Goal: Information Seeking & Learning: Learn about a topic

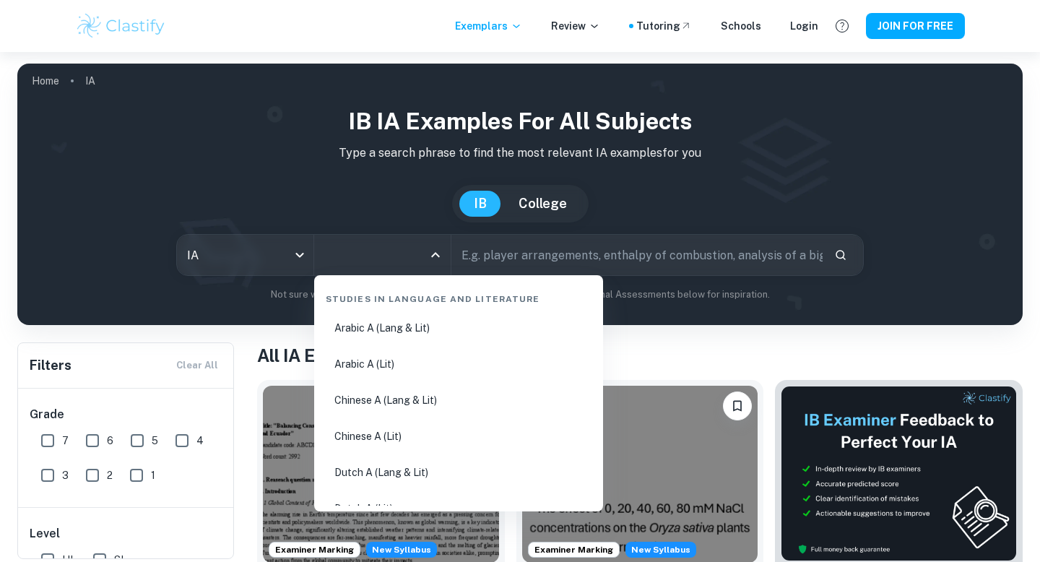
click at [420, 253] on input "All Subjects" at bounding box center [372, 254] width 102 height 27
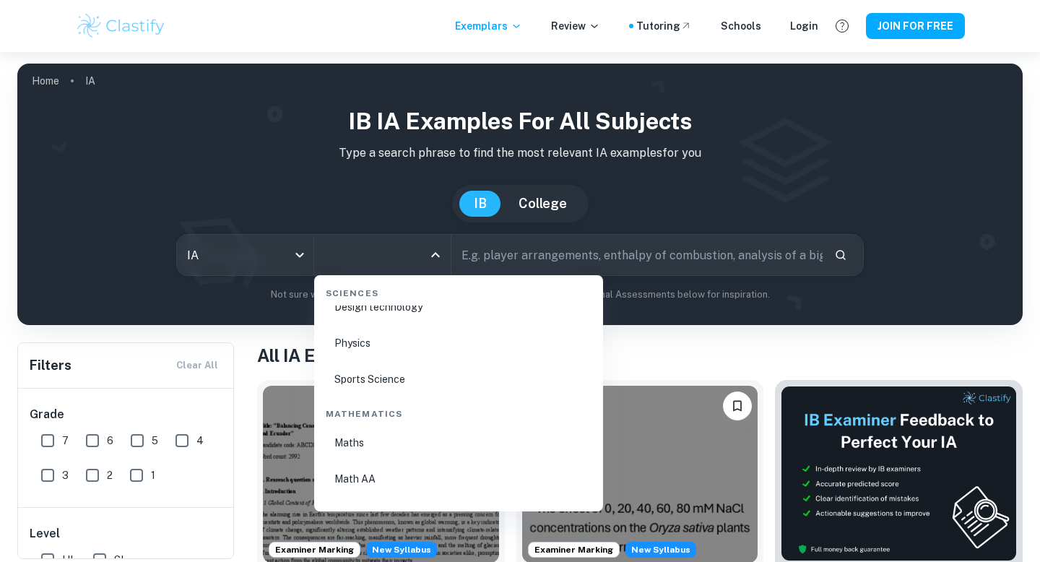
scroll to position [2389, 0]
click at [377, 374] on li "Sports Science" at bounding box center [458, 369] width 277 height 33
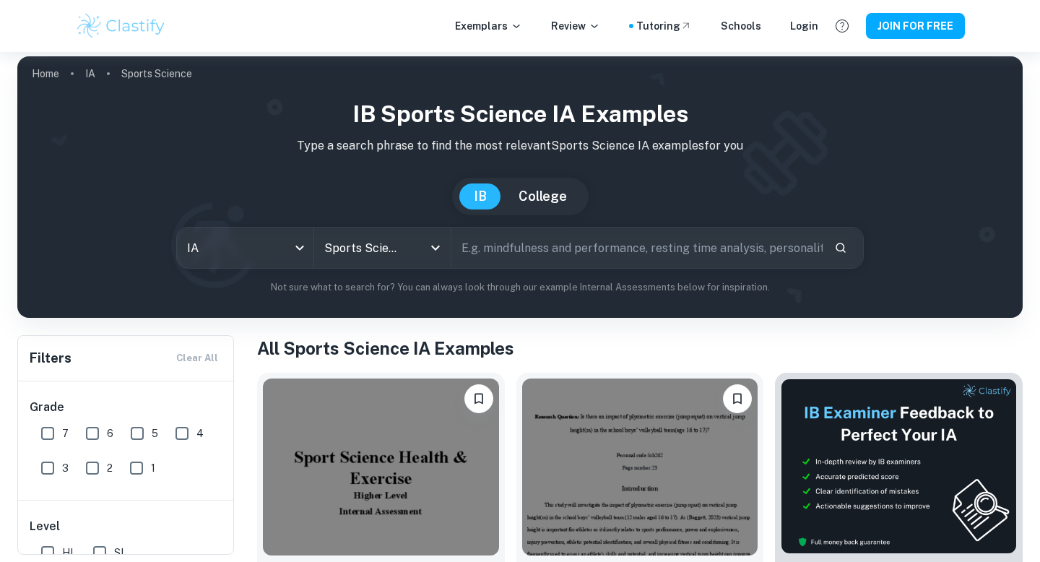
scroll to position [4, 0]
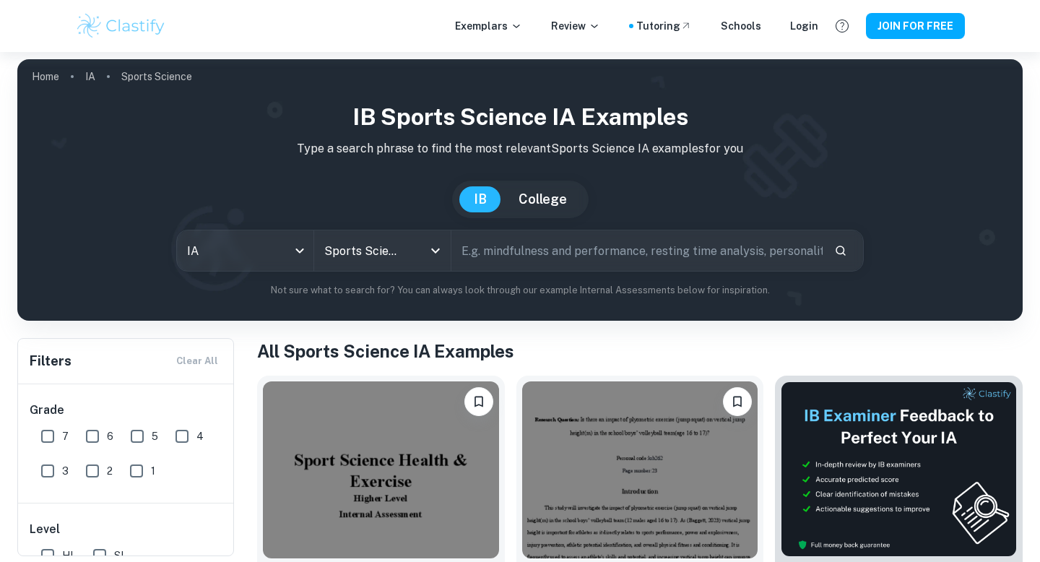
click at [43, 435] on input "7" at bounding box center [47, 436] width 29 height 29
checkbox input "true"
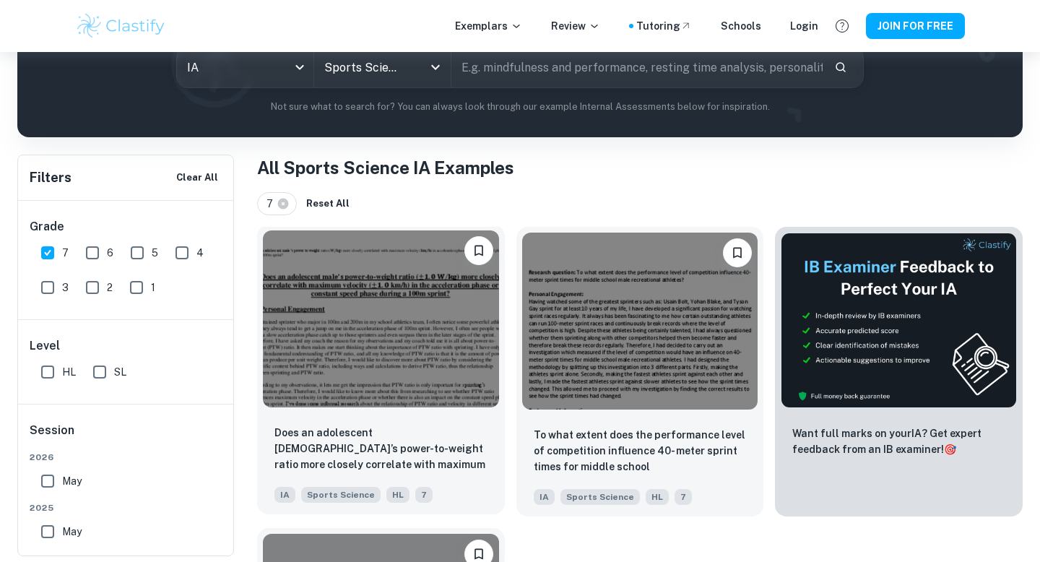
scroll to position [181, 0]
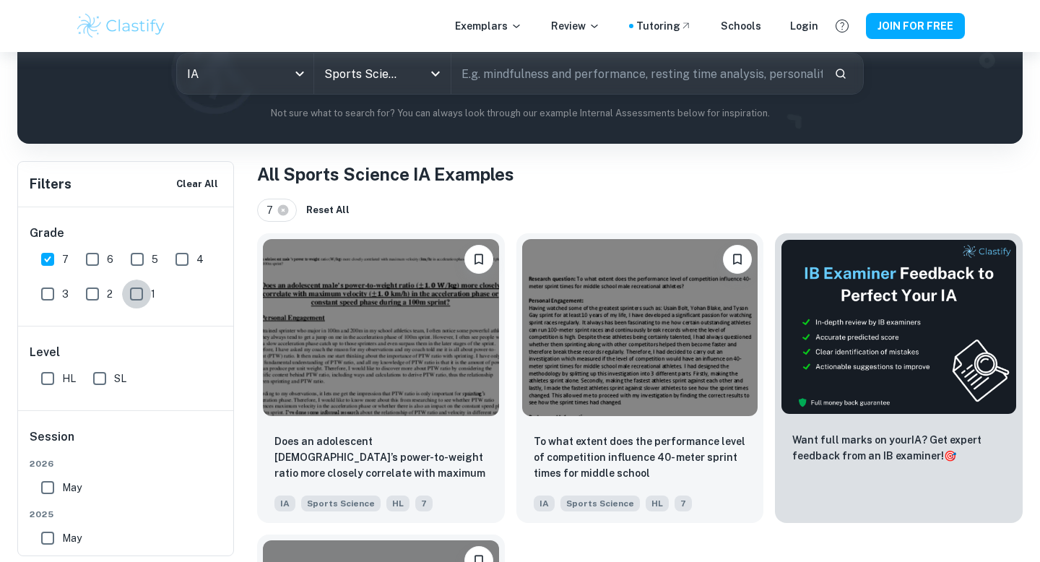
click at [139, 292] on input "1" at bounding box center [136, 294] width 29 height 29
click at [142, 296] on input "1" at bounding box center [136, 294] width 29 height 29
checkbox input "false"
click at [90, 259] on input "6" at bounding box center [92, 259] width 29 height 29
checkbox input "true"
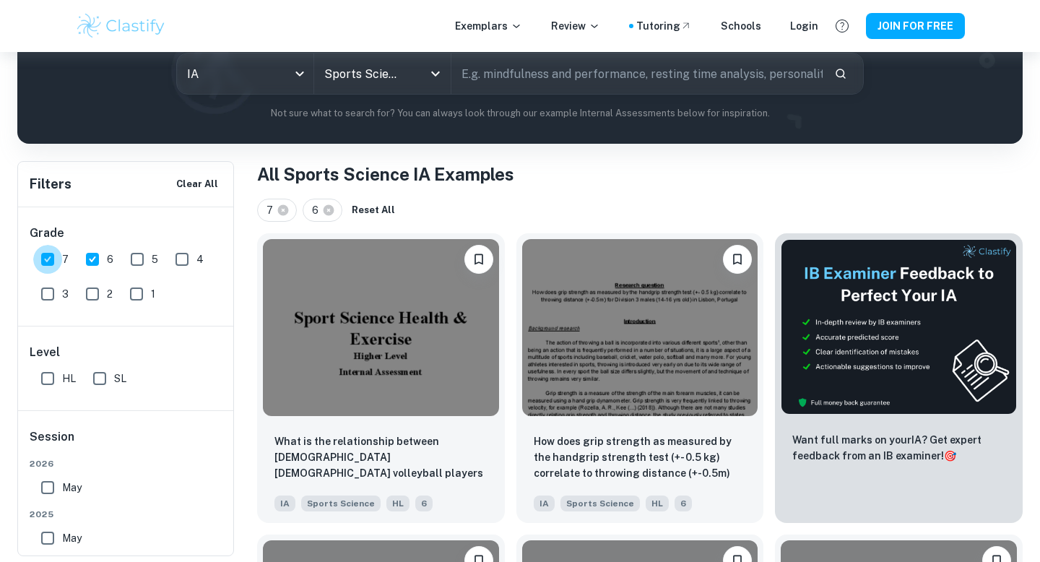
click at [53, 259] on input "7" at bounding box center [47, 259] width 29 height 29
checkbox input "false"
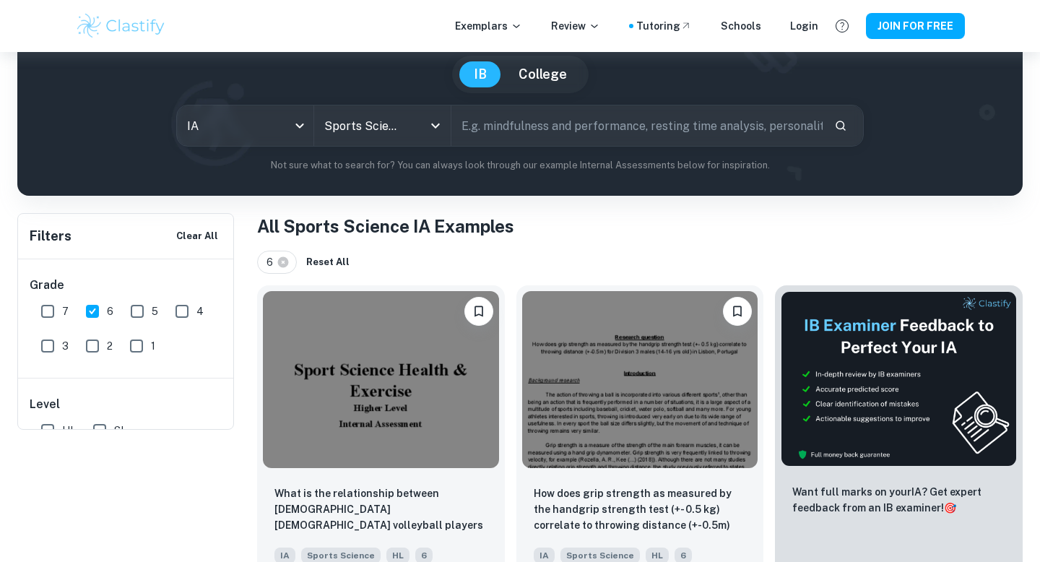
scroll to position [0, 0]
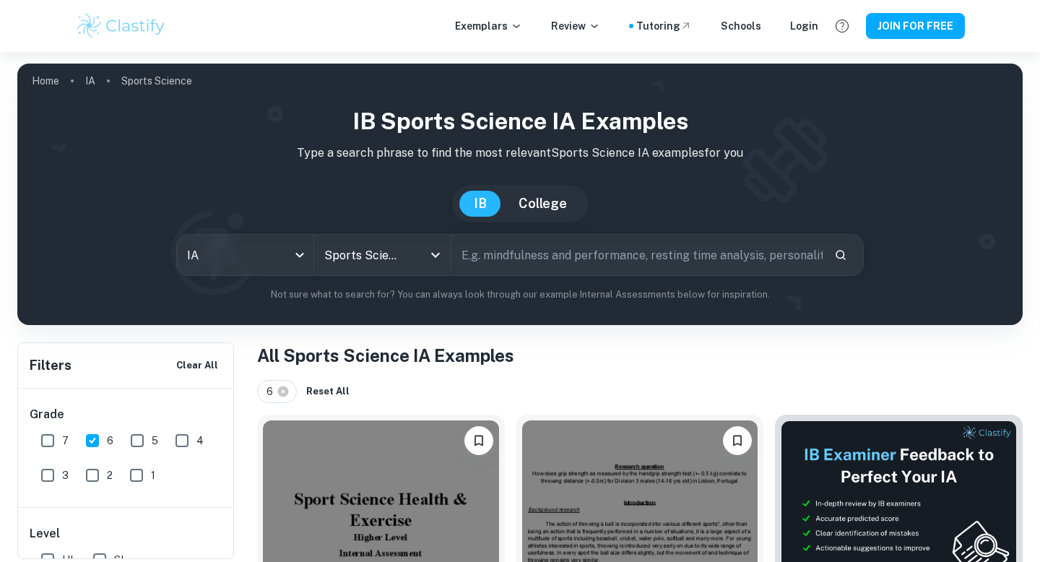
click at [741, 253] on input "text" at bounding box center [637, 255] width 371 height 40
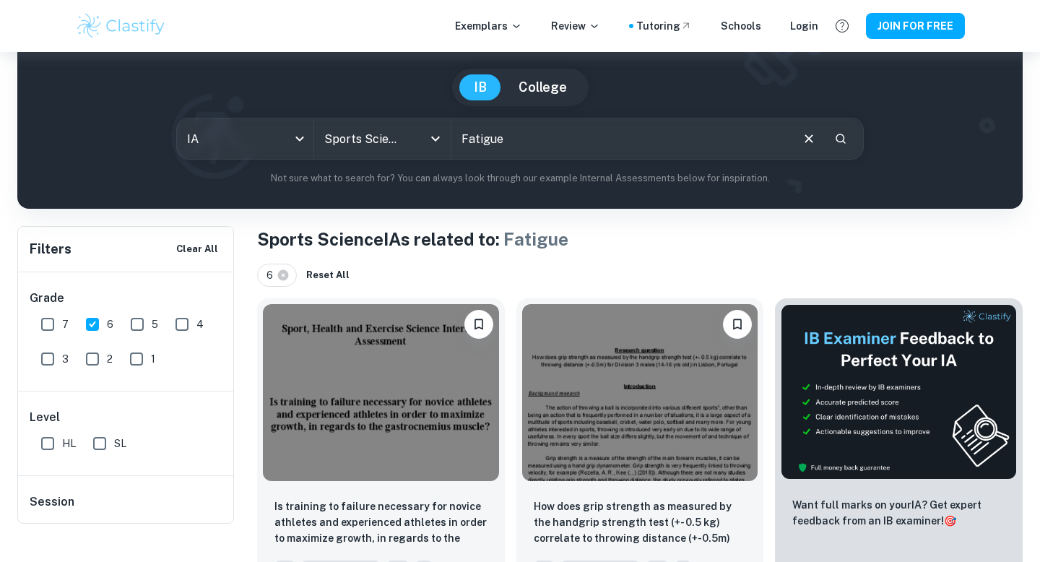
scroll to position [123, 0]
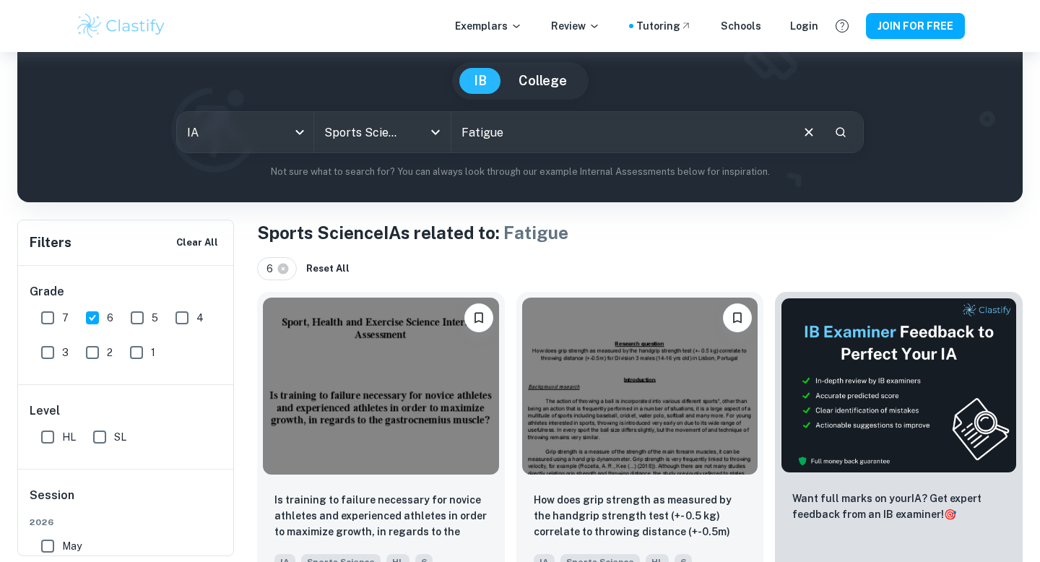
click at [530, 140] on input "Fatigue" at bounding box center [621, 132] width 338 height 40
type input "Fatigue Agility"
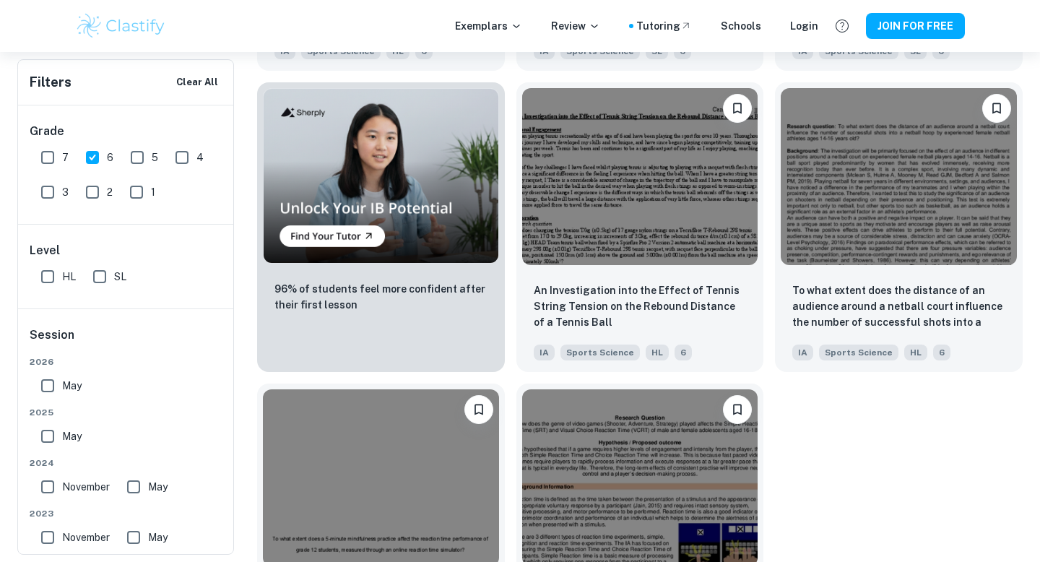
scroll to position [1046, 0]
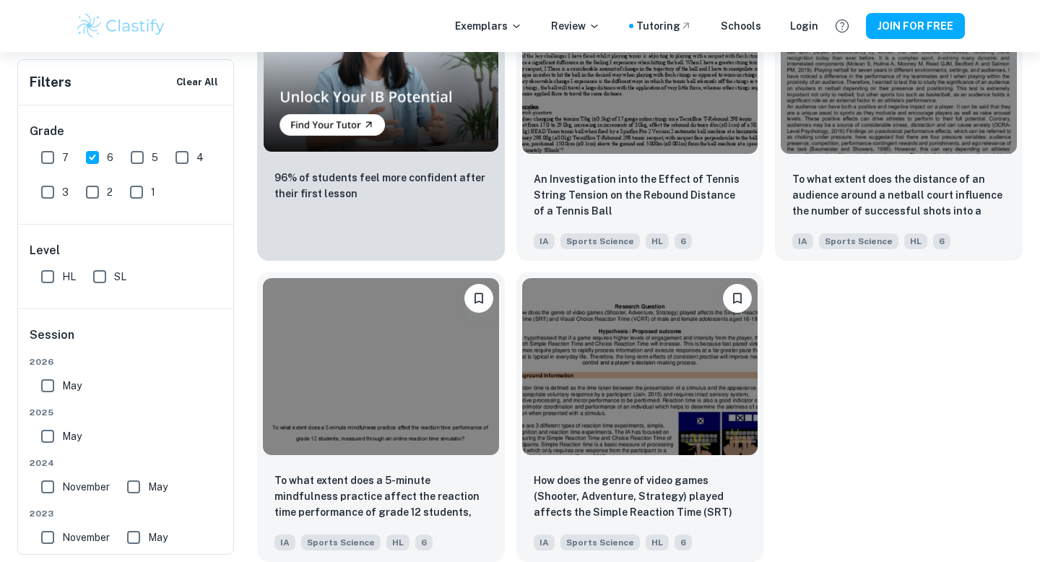
click at [85, 158] on input "6" at bounding box center [92, 157] width 29 height 29
checkbox input "false"
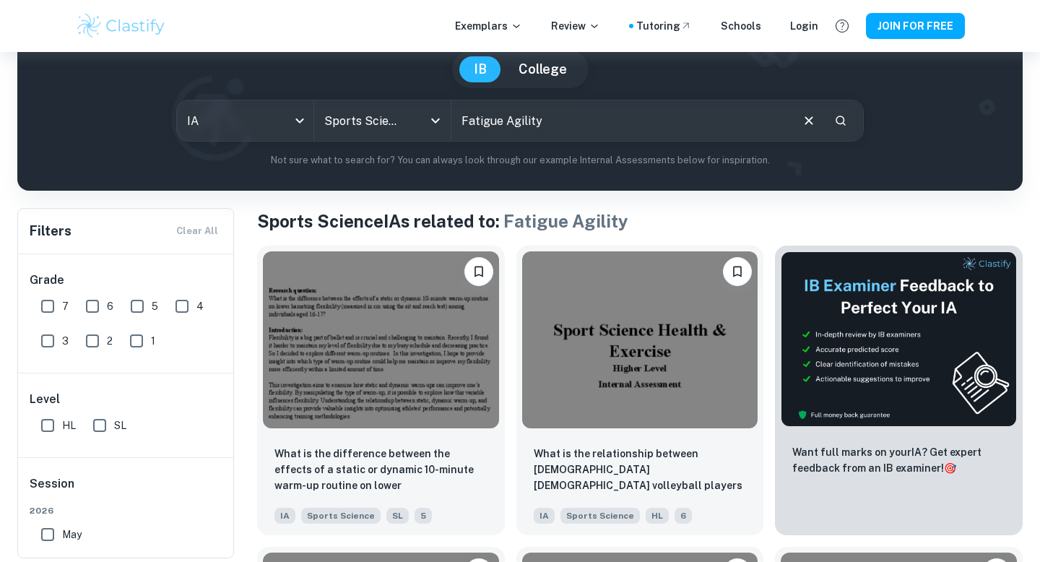
scroll to position [136, 0]
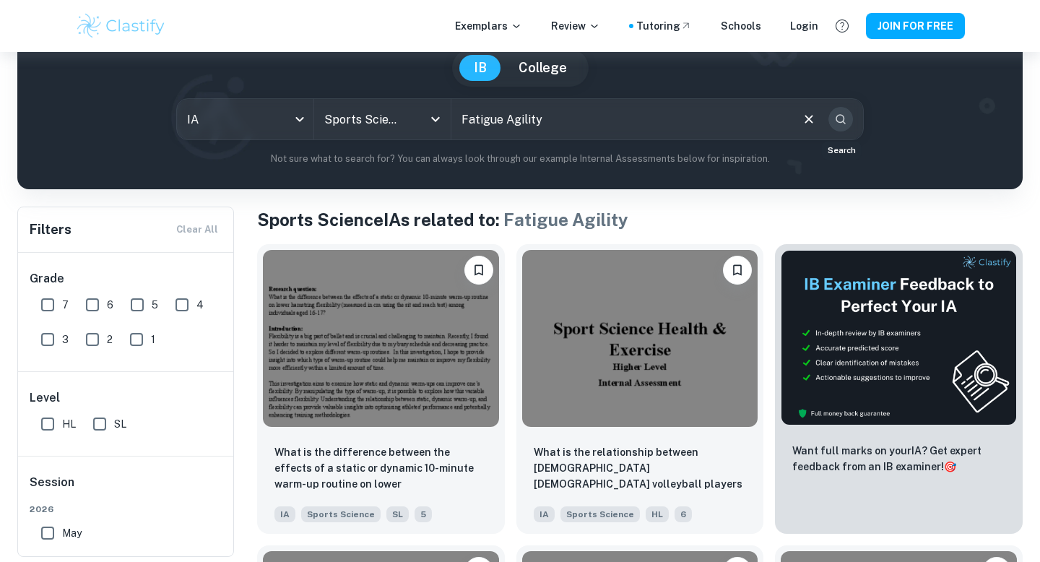
click at [840, 123] on icon "Search" at bounding box center [841, 119] width 13 height 13
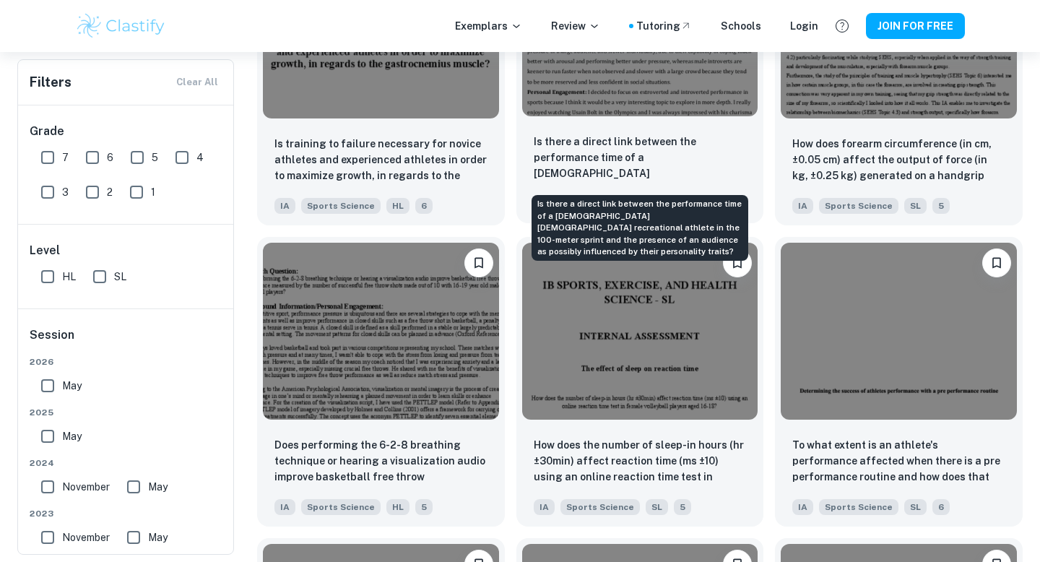
scroll to position [1356, 0]
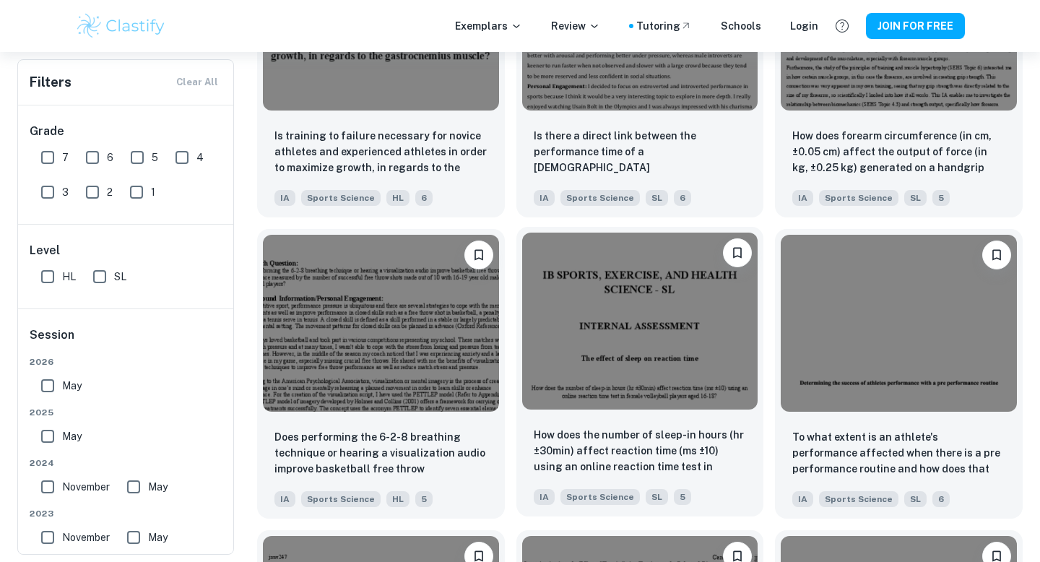
click at [633, 281] on img at bounding box center [640, 321] width 236 height 177
